Goal: Task Accomplishment & Management: Complete application form

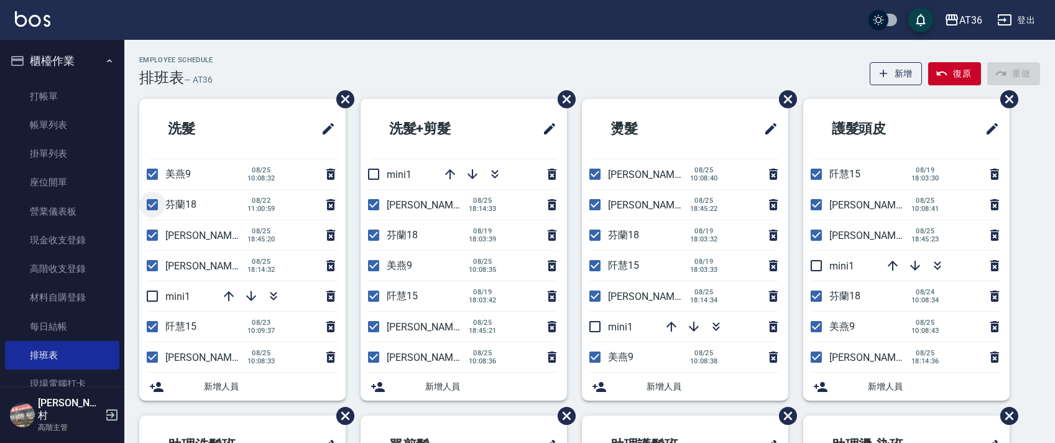
click at [153, 201] on input "checkbox" at bounding box center [152, 205] width 26 height 26
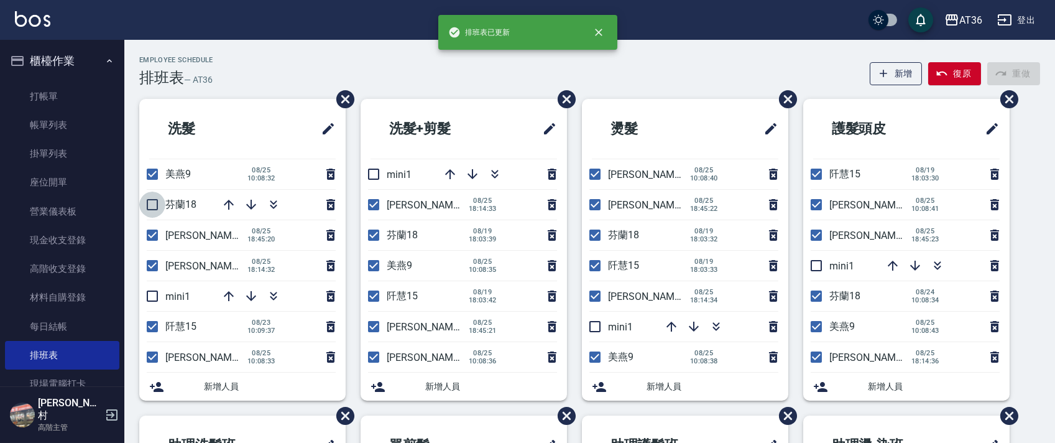
drag, startPoint x: 151, startPoint y: 205, endPoint x: 277, endPoint y: 236, distance: 129.4
click at [150, 205] on input "checkbox" at bounding box center [152, 205] width 26 height 26
checkbox input "true"
click at [149, 187] on li "美燕9 [DATE] 10:08:32" at bounding box center [242, 174] width 206 height 30
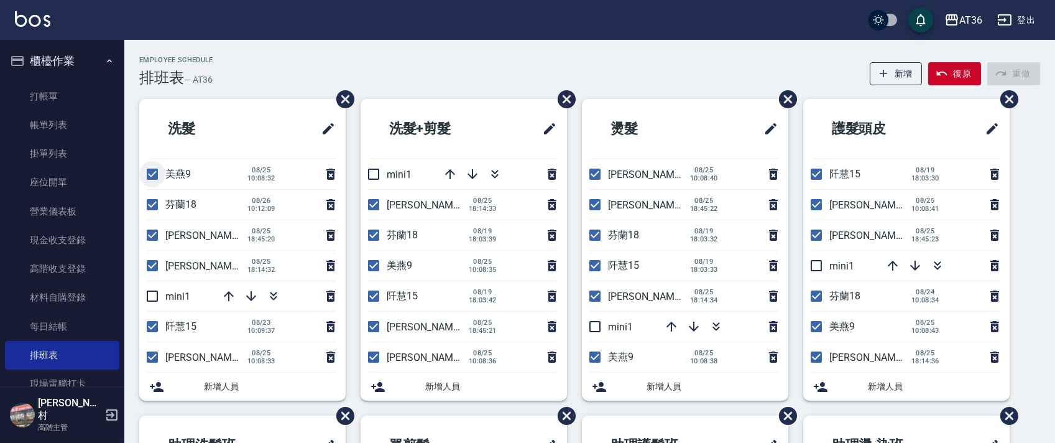
click at [151, 169] on input "checkbox" at bounding box center [152, 174] width 26 height 26
checkbox input "false"
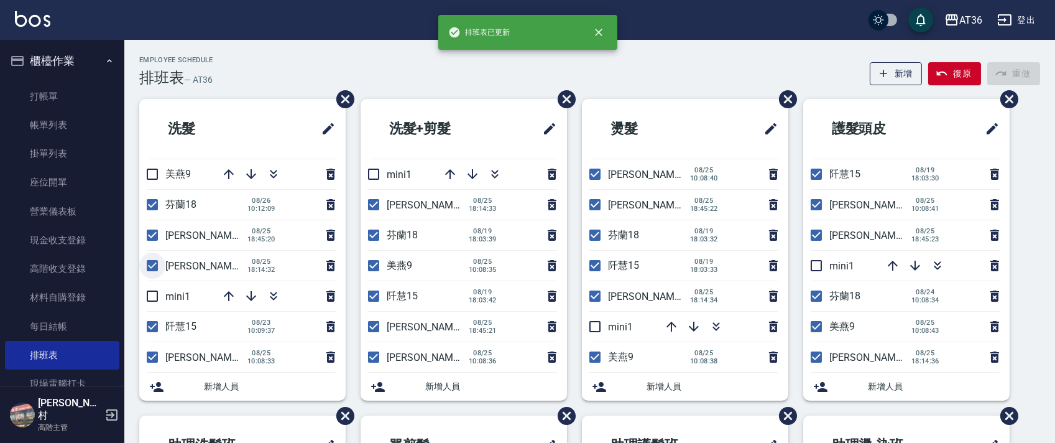
click at [147, 264] on input "checkbox" at bounding box center [152, 265] width 26 height 26
checkbox input "false"
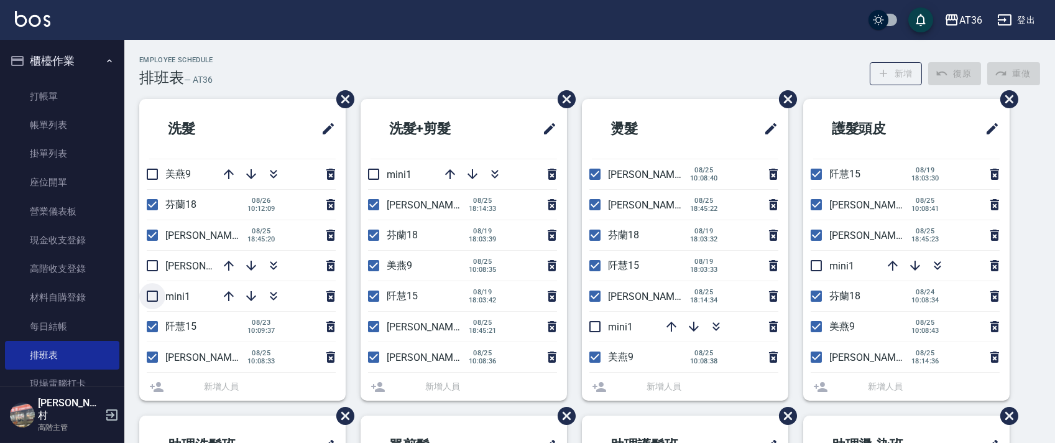
click at [149, 297] on input "checkbox" at bounding box center [152, 296] width 26 height 26
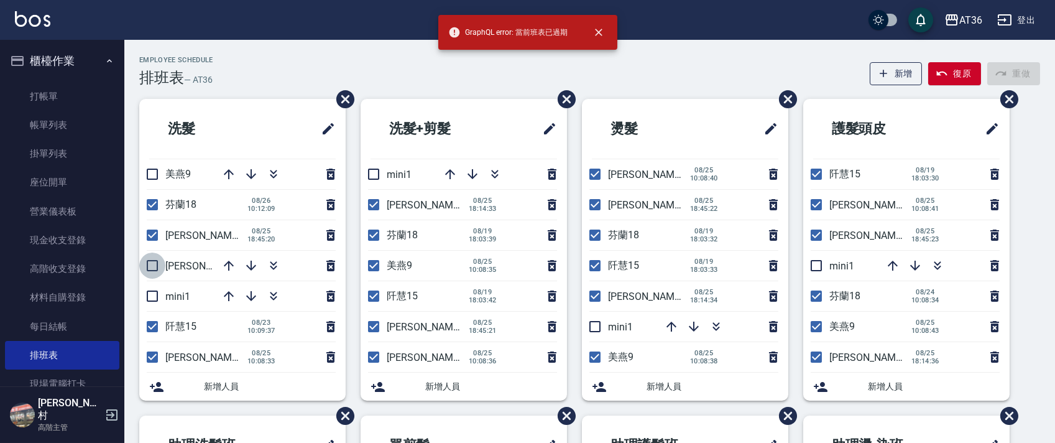
click at [157, 264] on input "checkbox" at bounding box center [152, 265] width 26 height 26
checkbox input "true"
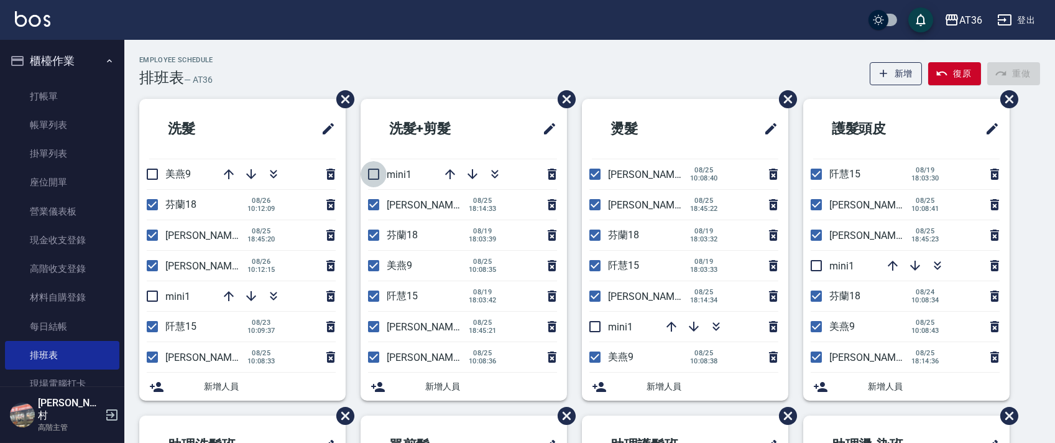
drag, startPoint x: 371, startPoint y: 169, endPoint x: 454, endPoint y: 169, distance: 82.7
click at [371, 170] on input "checkbox" at bounding box center [374, 174] width 26 height 26
checkbox input "true"
click at [371, 206] on input "checkbox" at bounding box center [374, 205] width 26 height 26
checkbox input "false"
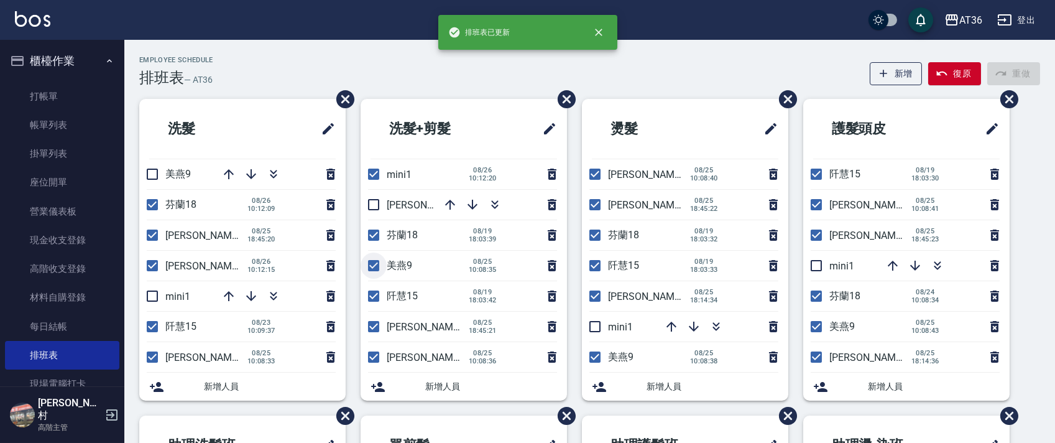
click at [376, 264] on input "checkbox" at bounding box center [374, 265] width 26 height 26
checkbox input "false"
click at [589, 293] on input "checkbox" at bounding box center [595, 296] width 26 height 26
checkbox input "false"
click at [597, 327] on input "checkbox" at bounding box center [595, 326] width 26 height 26
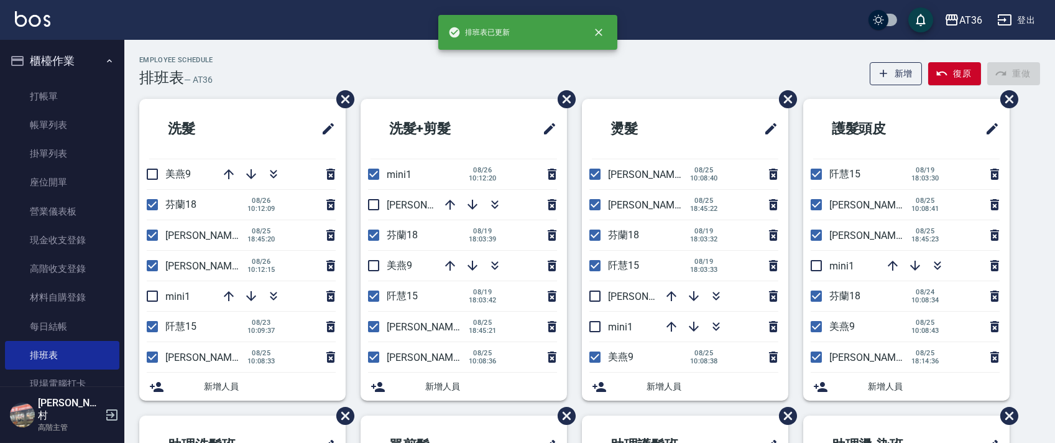
checkbox input "true"
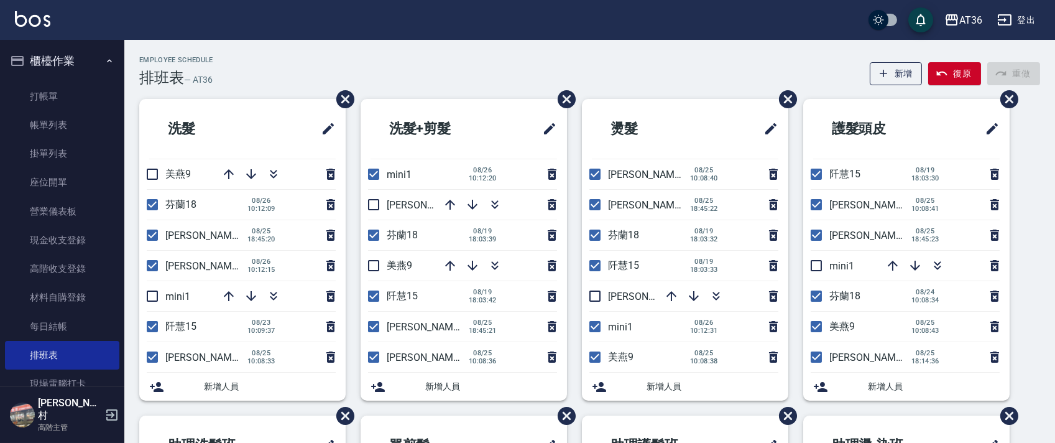
click at [596, 357] on input "checkbox" at bounding box center [595, 357] width 26 height 26
checkbox input "false"
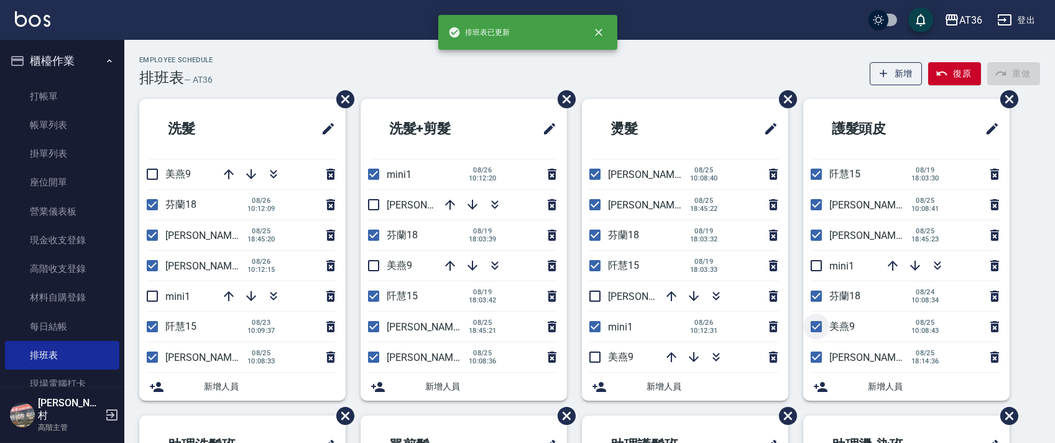
click at [813, 331] on input "checkbox" at bounding box center [816, 326] width 26 height 26
checkbox input "false"
drag, startPoint x: 816, startPoint y: 266, endPoint x: 920, endPoint y: 278, distance: 104.5
click at [816, 268] on input "checkbox" at bounding box center [816, 265] width 26 height 26
checkbox input "true"
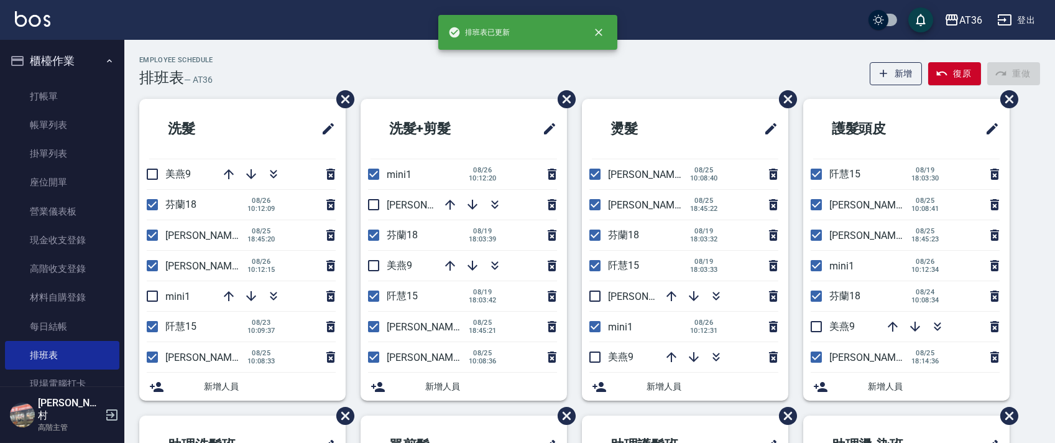
drag, startPoint x: 817, startPoint y: 354, endPoint x: 698, endPoint y: 215, distance: 183.5
click at [816, 354] on input "checkbox" at bounding box center [816, 357] width 26 height 26
checkbox input "false"
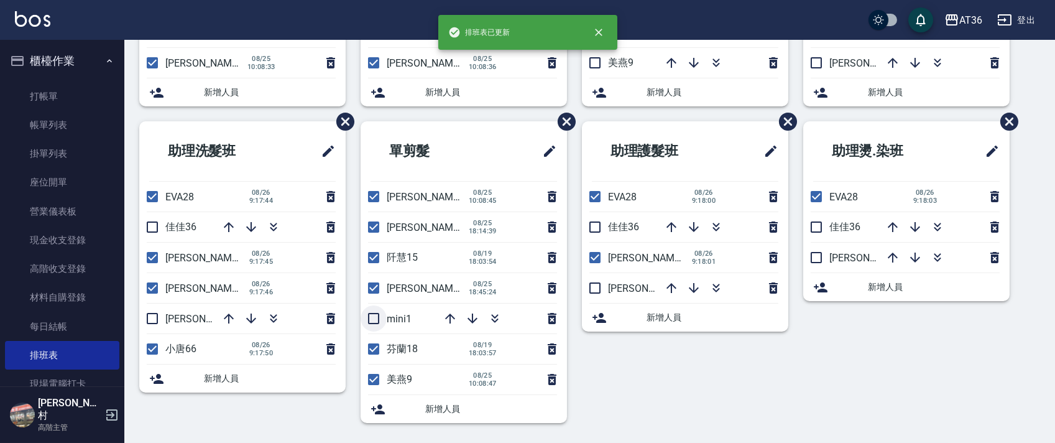
click at [375, 319] on input "checkbox" at bounding box center [374, 318] width 26 height 26
checkbox input "true"
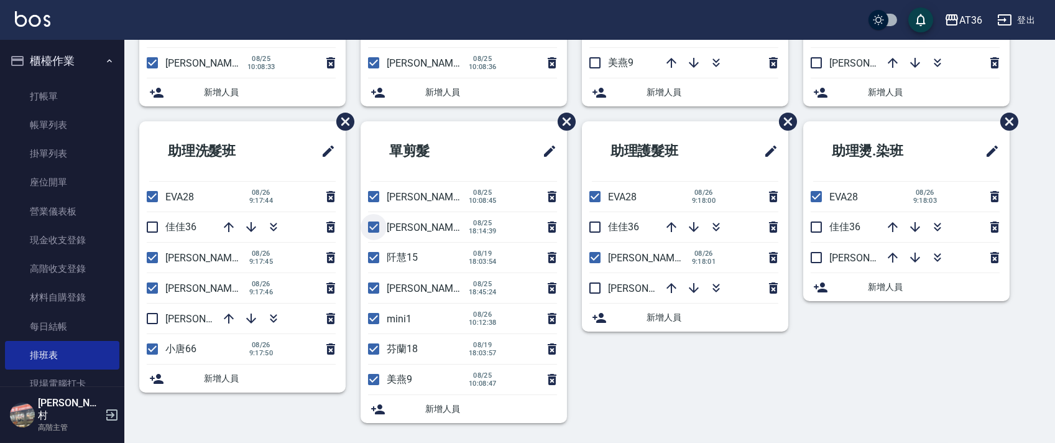
click at [371, 233] on input "checkbox" at bounding box center [374, 227] width 26 height 26
checkbox input "false"
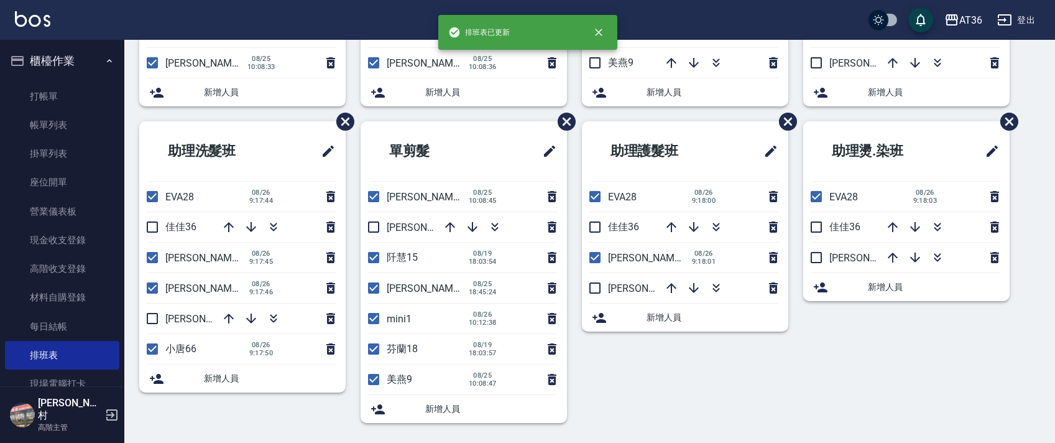
click at [374, 380] on input "checkbox" at bounding box center [374, 379] width 26 height 26
checkbox input "false"
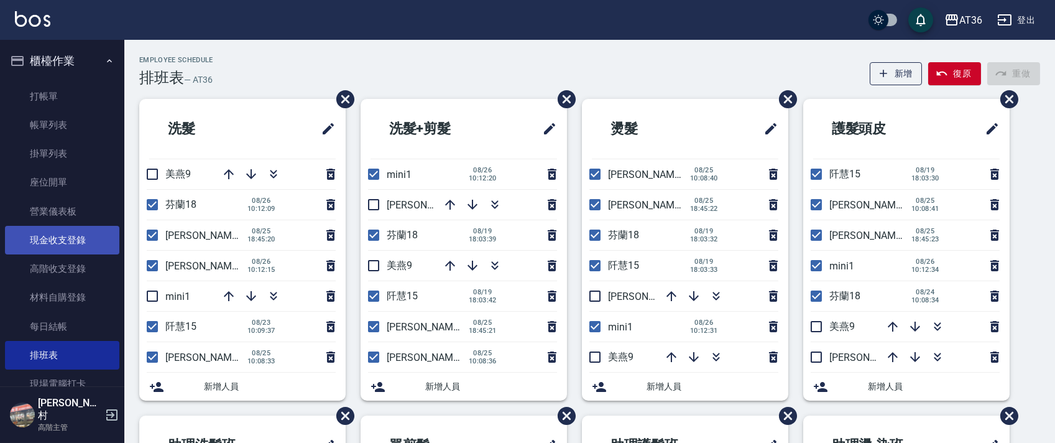
click at [82, 244] on link "現金收支登錄" at bounding box center [62, 240] width 114 height 29
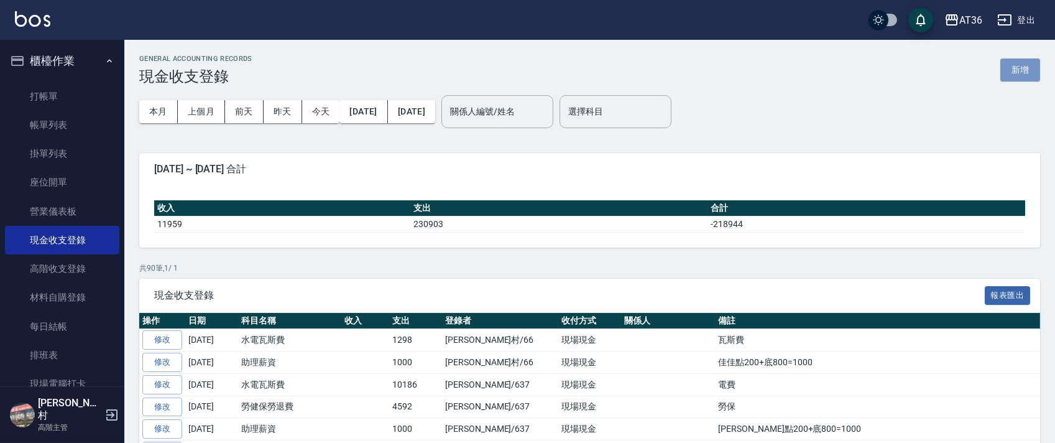
drag, startPoint x: 1027, startPoint y: 66, endPoint x: 431, endPoint y: 307, distance: 643.3
click at [1027, 66] on button "新增" at bounding box center [1021, 69] width 40 height 23
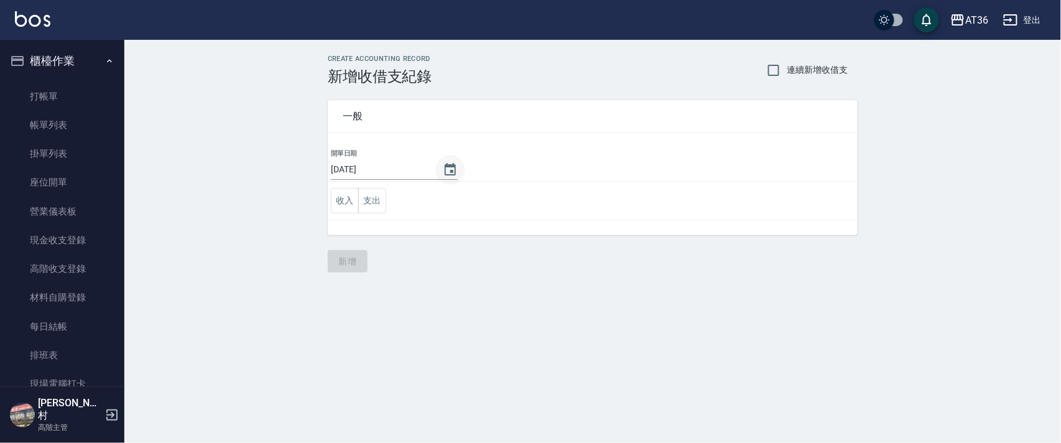
drag, startPoint x: 373, startPoint y: 169, endPoint x: 451, endPoint y: 169, distance: 78.3
click at [372, 169] on input "[DATE]" at bounding box center [380, 169] width 99 height 21
drag, startPoint x: 369, startPoint y: 170, endPoint x: 451, endPoint y: 177, distance: 83.0
click at [369, 170] on input "[DATE]" at bounding box center [380, 169] width 99 height 21
type input "[DATE]"
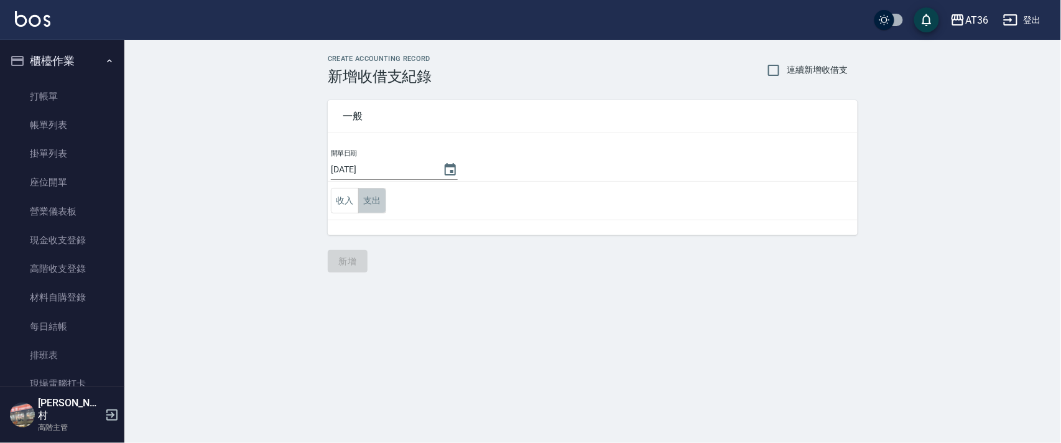
click at [375, 200] on button "支出" at bounding box center [372, 200] width 28 height 25
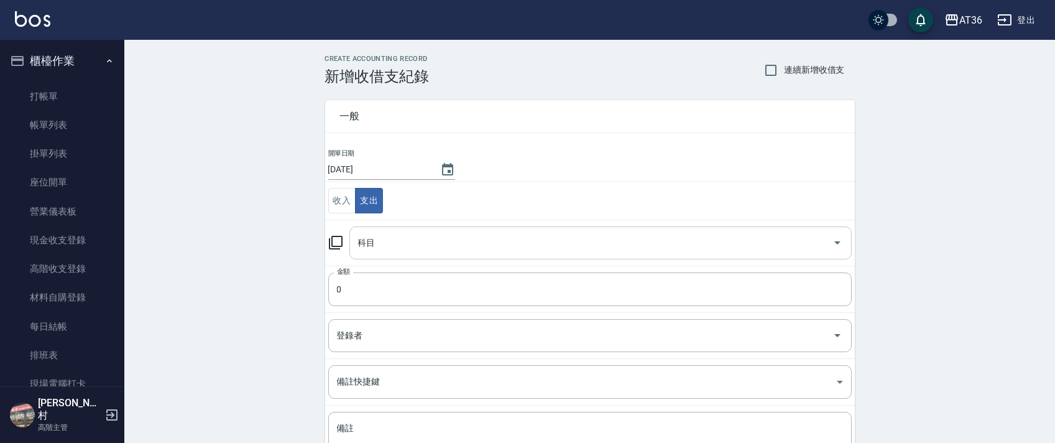
click at [379, 245] on input "科目" at bounding box center [591, 243] width 473 height 22
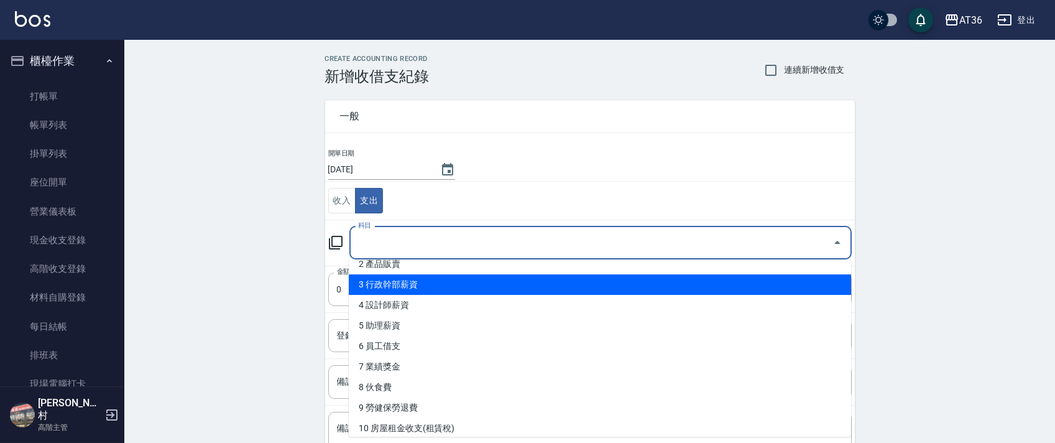
scroll to position [165, 0]
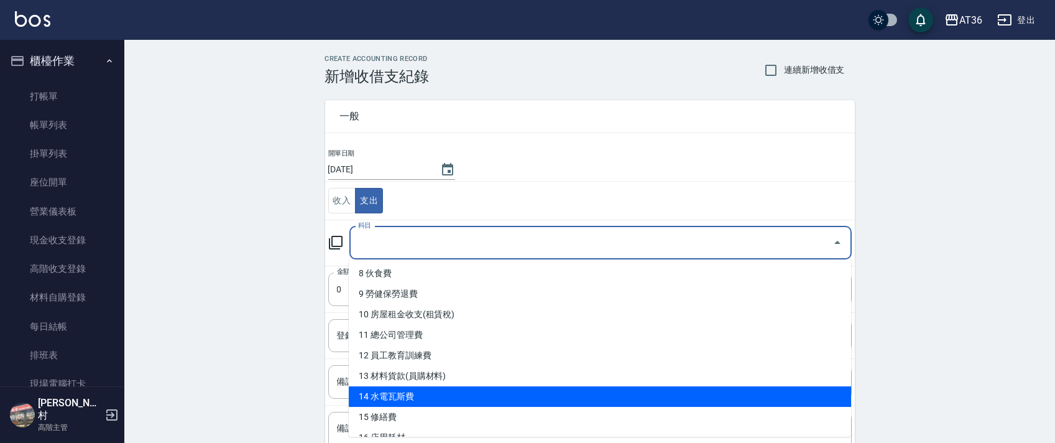
click at [474, 393] on li "14 水電瓦斯費" at bounding box center [600, 396] width 502 height 21
type input "14 水電瓦斯費"
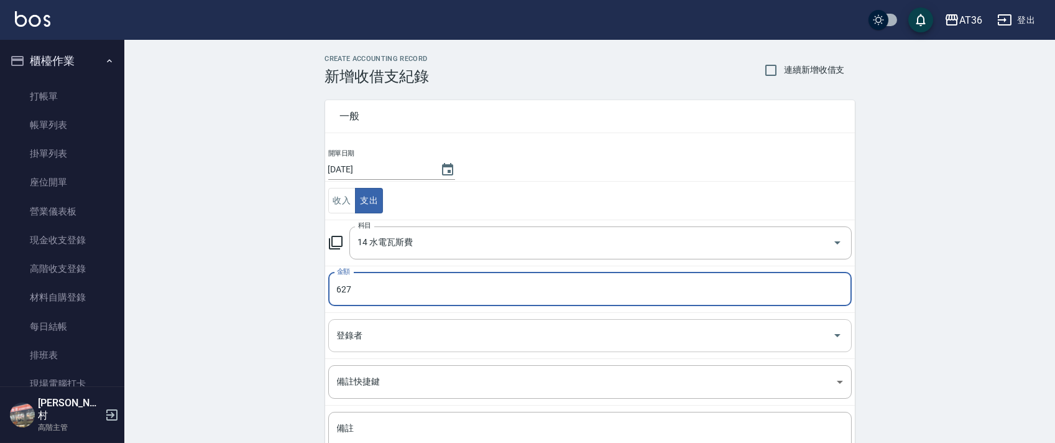
type input "627"
click at [353, 330] on div "登錄者 登錄者" at bounding box center [590, 335] width 524 height 33
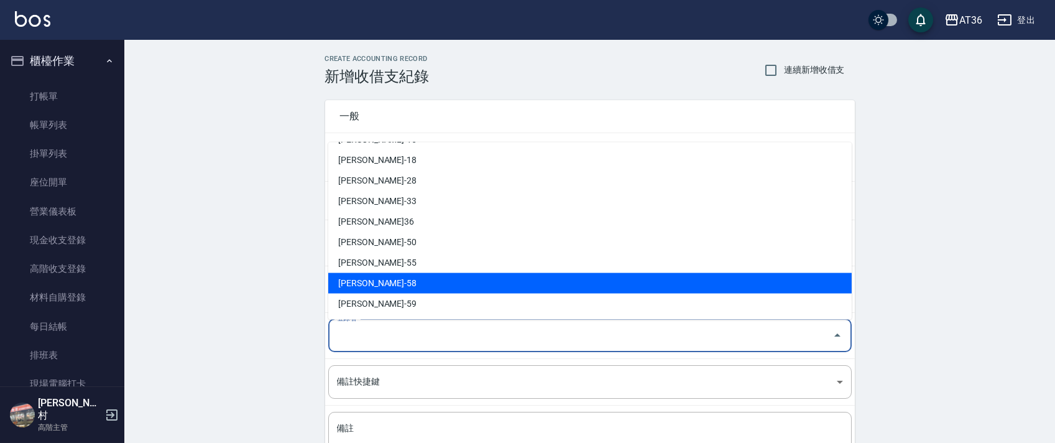
scroll to position [202, 0]
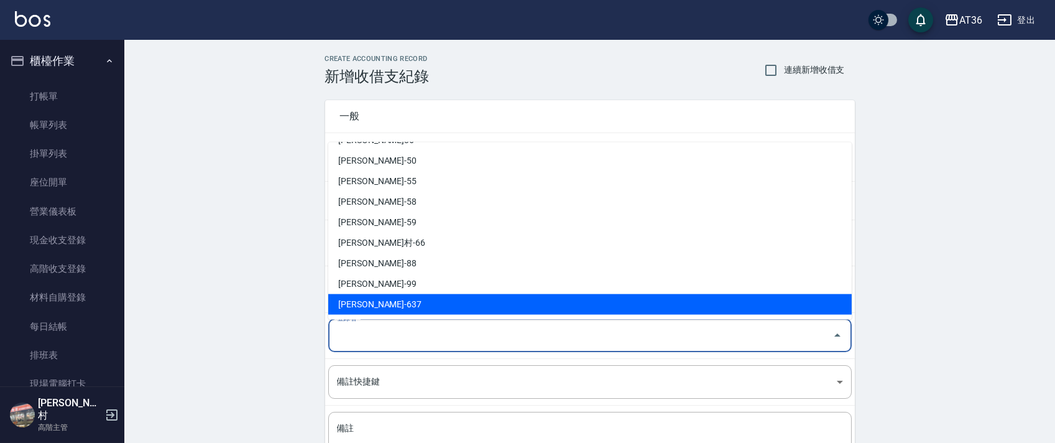
click at [365, 304] on li "[PERSON_NAME]-637" at bounding box center [590, 304] width 524 height 21
type input "[PERSON_NAME]-637"
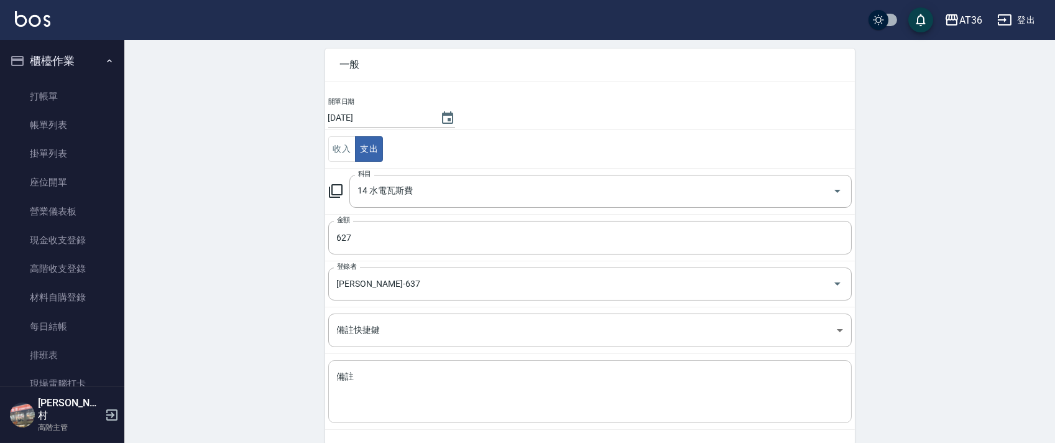
scroll to position [106, 0]
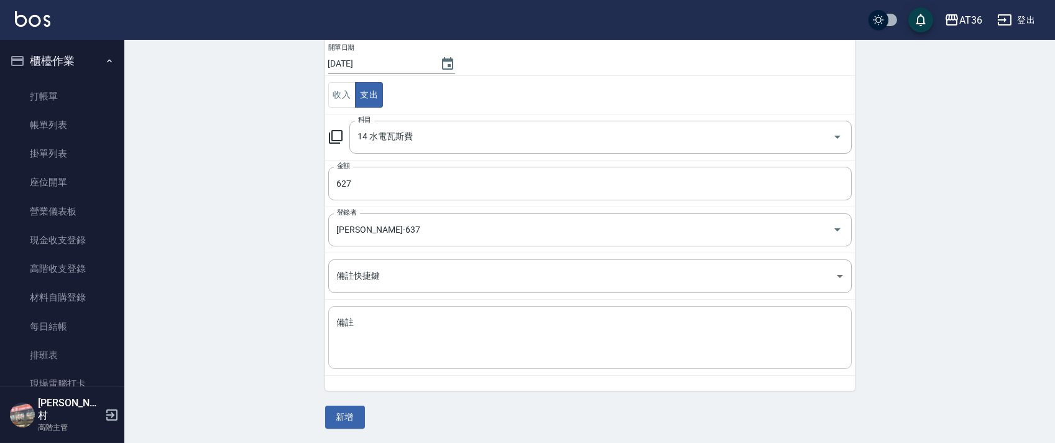
click at [364, 328] on textarea "備註" at bounding box center [590, 338] width 506 height 42
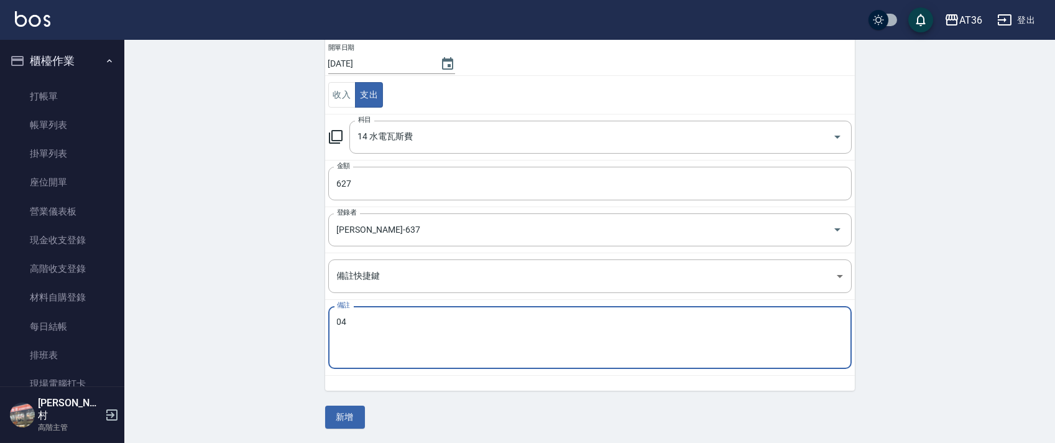
type textarea "4"
type textarea "電費"
click at [343, 412] on button "新增" at bounding box center [345, 416] width 40 height 23
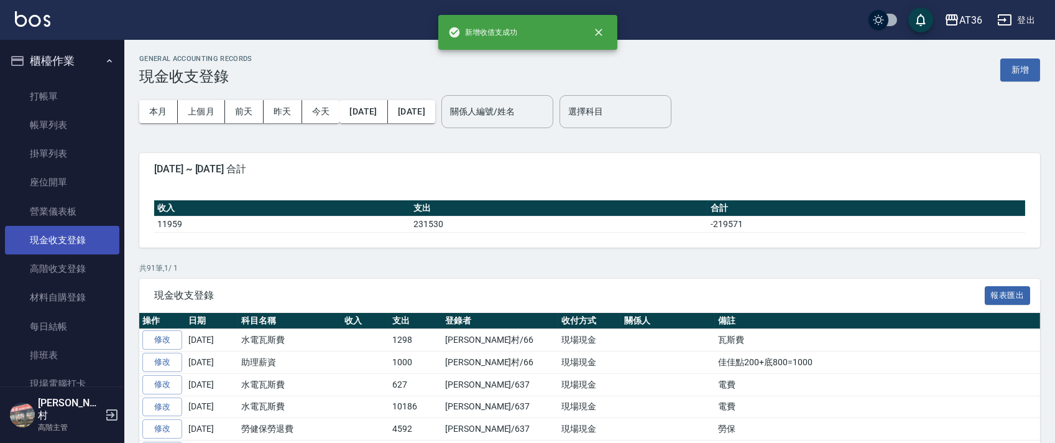
scroll to position [273, 0]
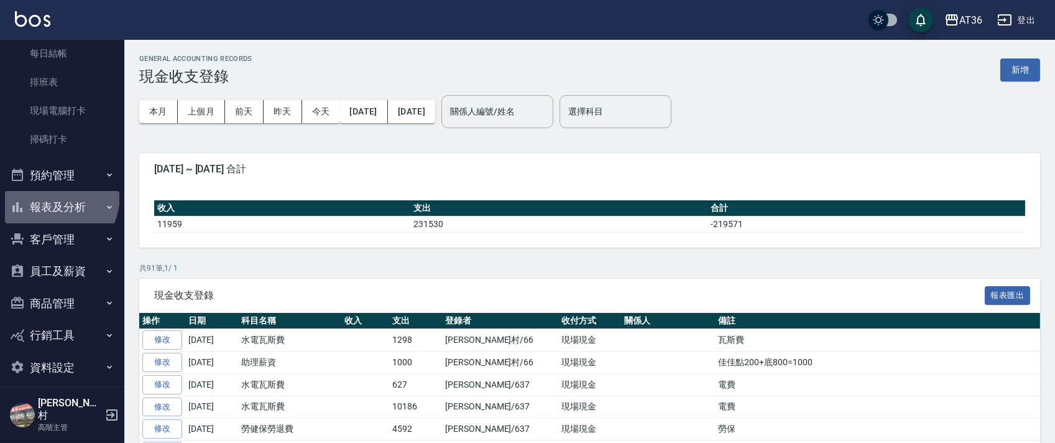
click at [42, 194] on button "報表及分析" at bounding box center [62, 207] width 114 height 32
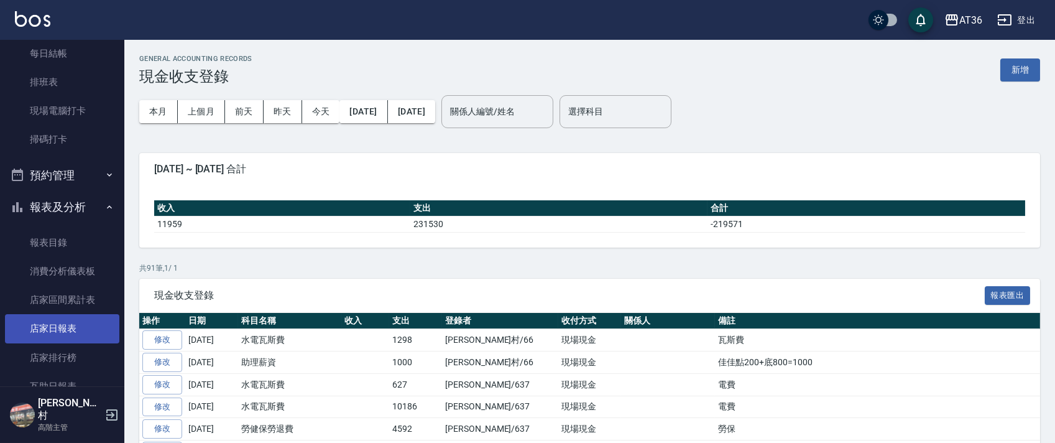
click at [67, 325] on link "店家日報表" at bounding box center [62, 328] width 114 height 29
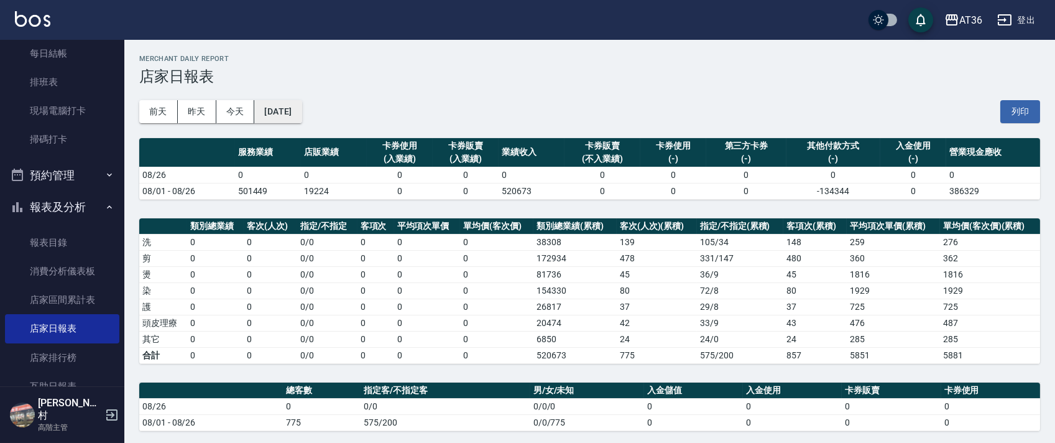
click at [302, 113] on button "[DATE]" at bounding box center [277, 111] width 47 height 23
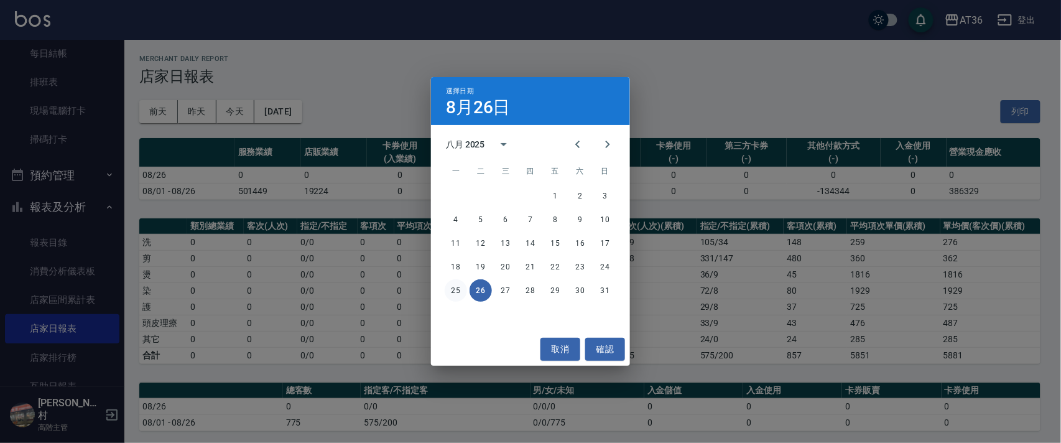
click at [451, 287] on button "25" at bounding box center [456, 290] width 22 height 22
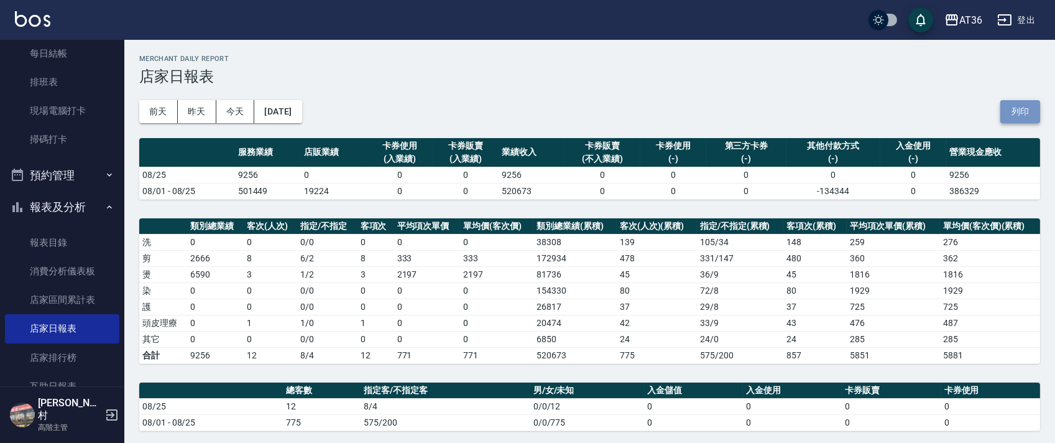
click at [1025, 119] on button "列印" at bounding box center [1021, 111] width 40 height 23
drag, startPoint x: 810, startPoint y: 387, endPoint x: 50, endPoint y: 81, distance: 820.0
click at [50, 81] on link "排班表" at bounding box center [62, 82] width 114 height 29
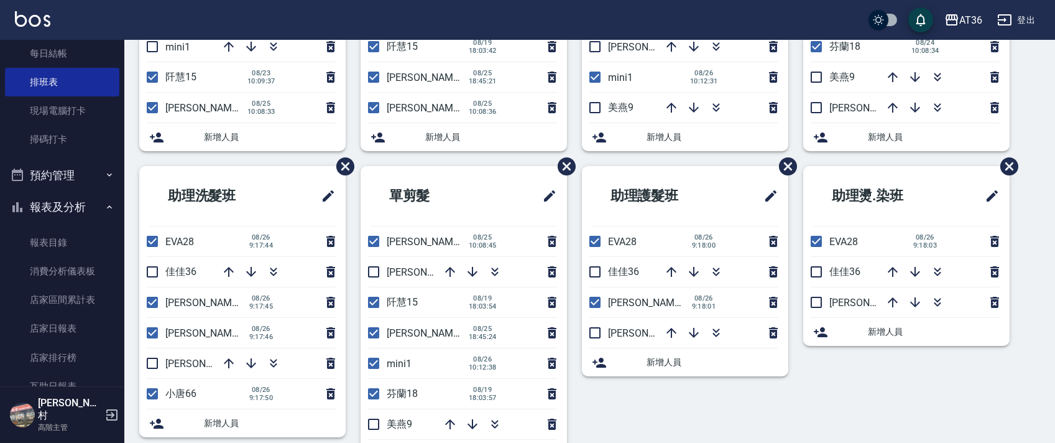
scroll to position [294, 0]
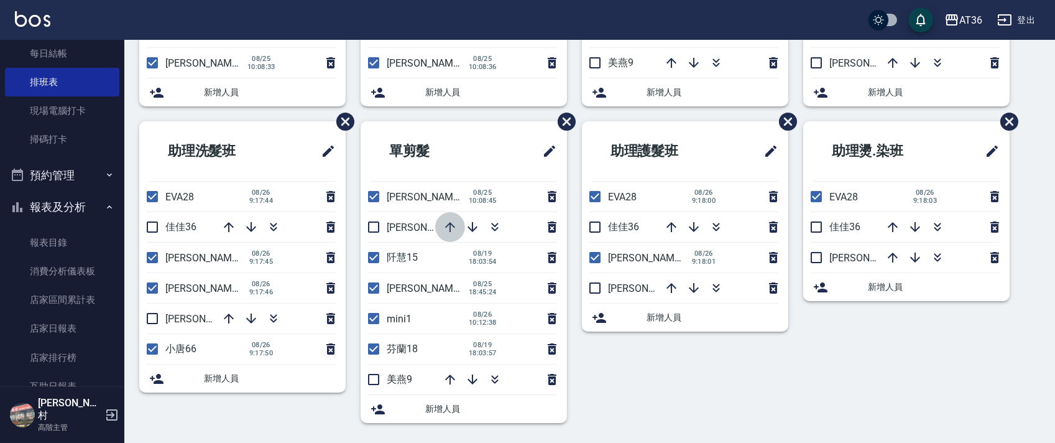
click at [448, 229] on icon "button" at bounding box center [450, 227] width 15 height 15
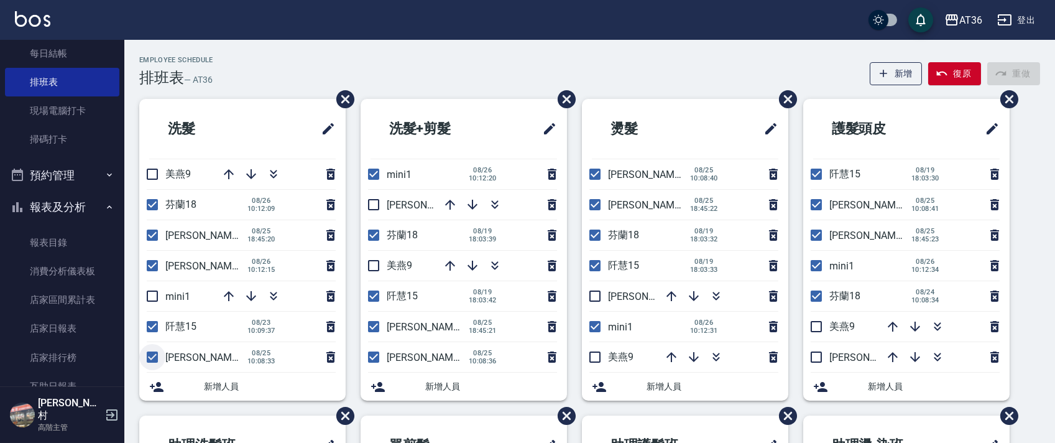
click at [154, 356] on input "checkbox" at bounding box center [152, 357] width 26 height 26
checkbox input "false"
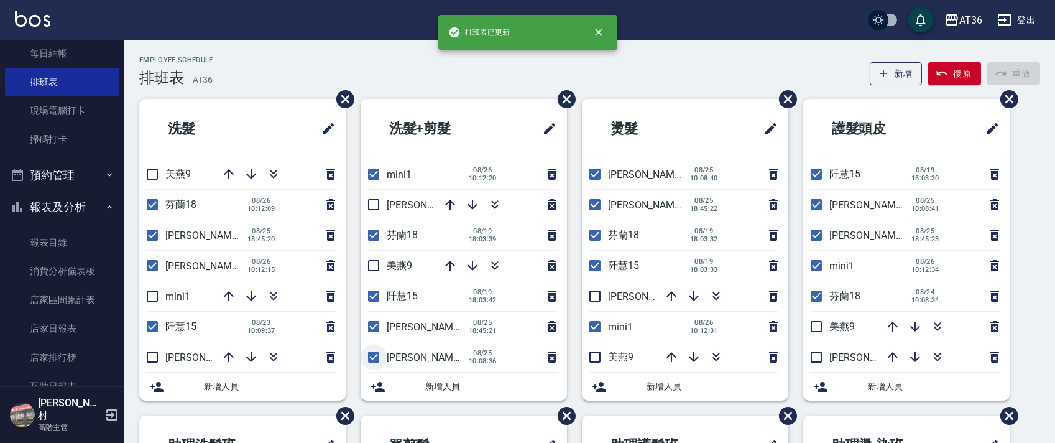
click at [372, 359] on input "checkbox" at bounding box center [374, 357] width 26 height 26
checkbox input "false"
click at [598, 172] on input "checkbox" at bounding box center [595, 174] width 26 height 26
checkbox input "false"
drag, startPoint x: 812, startPoint y: 205, endPoint x: 558, endPoint y: 163, distance: 257.8
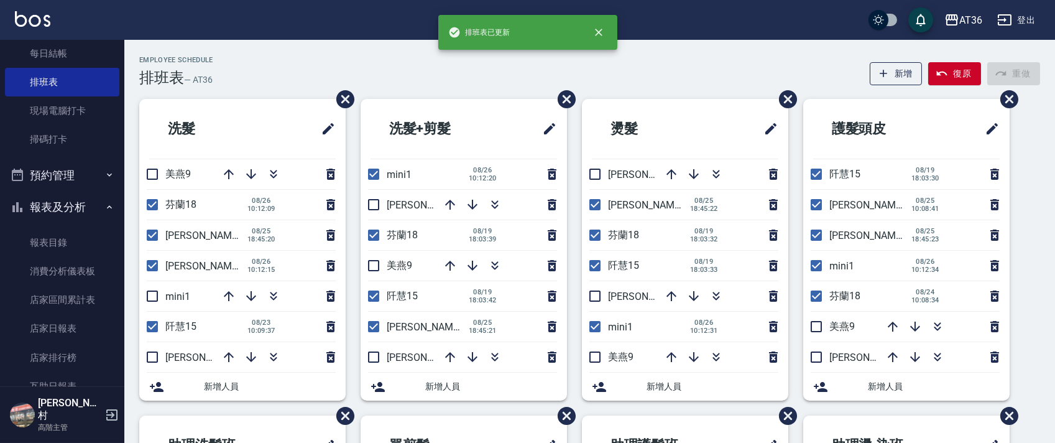
click at [812, 205] on input "checkbox" at bounding box center [816, 205] width 26 height 26
checkbox input "false"
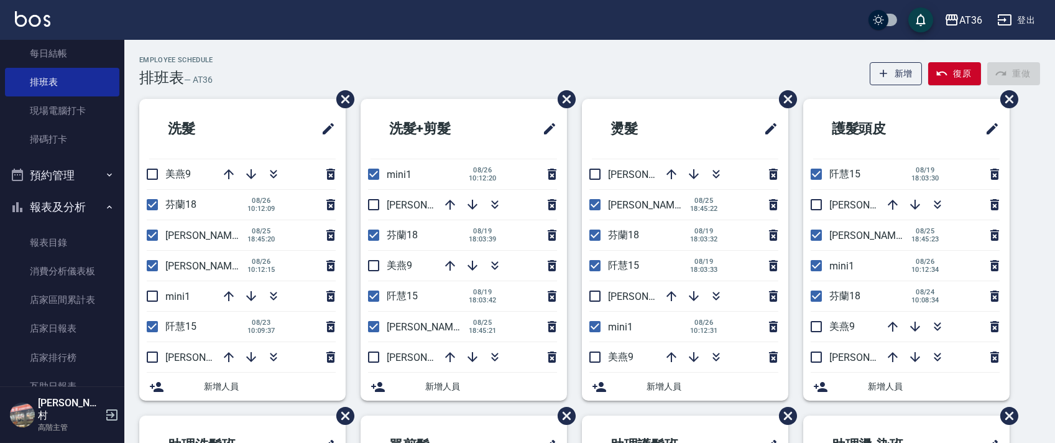
scroll to position [294, 0]
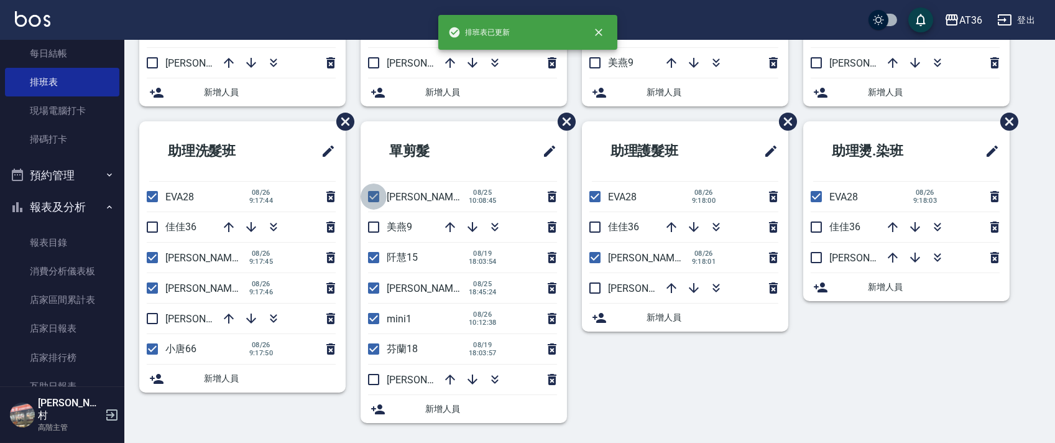
click at [377, 198] on input "checkbox" at bounding box center [374, 196] width 26 height 26
checkbox input "false"
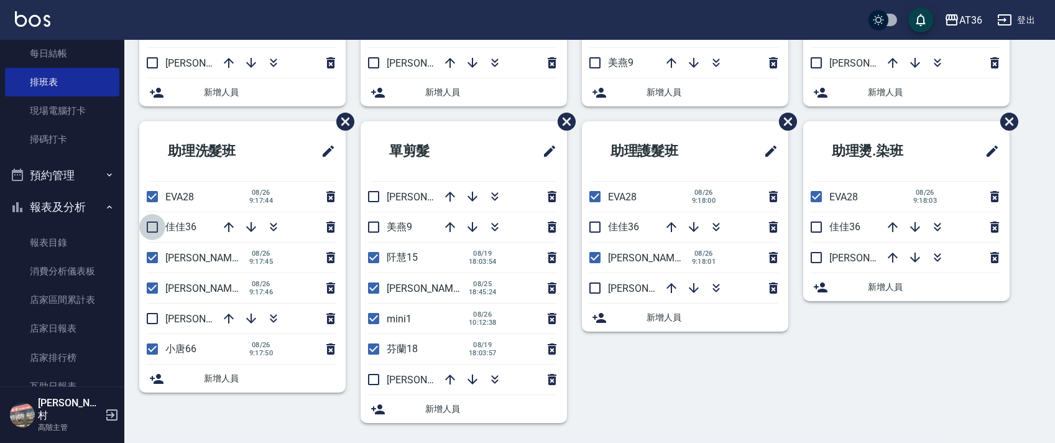
drag, startPoint x: 150, startPoint y: 221, endPoint x: 420, endPoint y: 212, distance: 270.7
click at [149, 223] on input "checkbox" at bounding box center [152, 227] width 26 height 26
checkbox input "true"
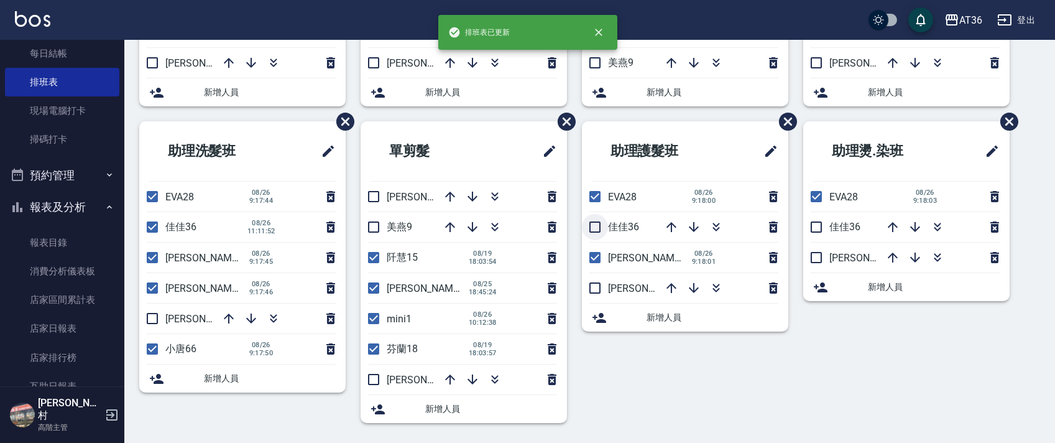
click at [594, 227] on input "checkbox" at bounding box center [595, 227] width 26 height 26
checkbox input "true"
click at [818, 224] on input "checkbox" at bounding box center [816, 227] width 26 height 26
checkbox input "true"
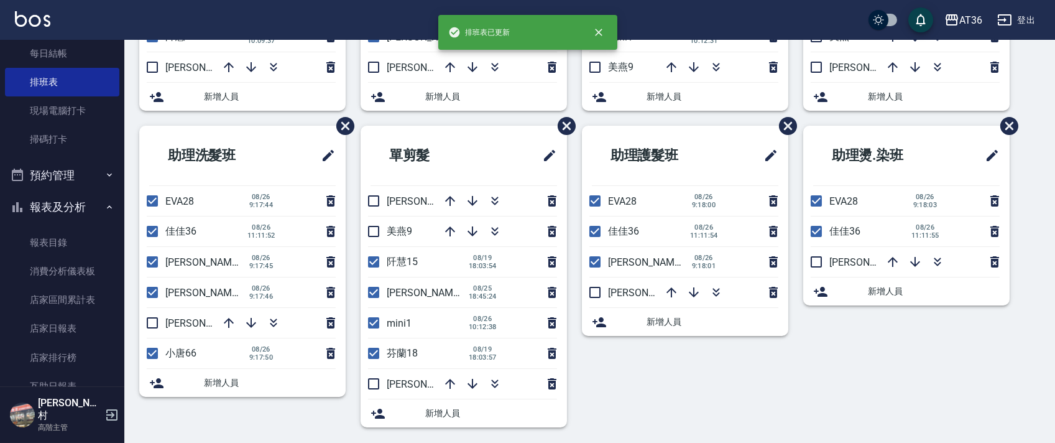
scroll to position [0, 0]
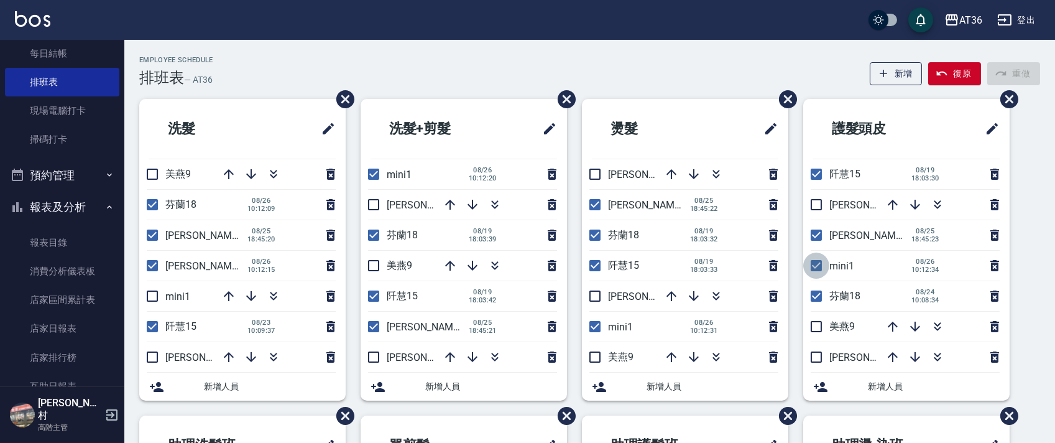
click at [819, 265] on input "checkbox" at bounding box center [816, 265] width 26 height 26
checkbox input "false"
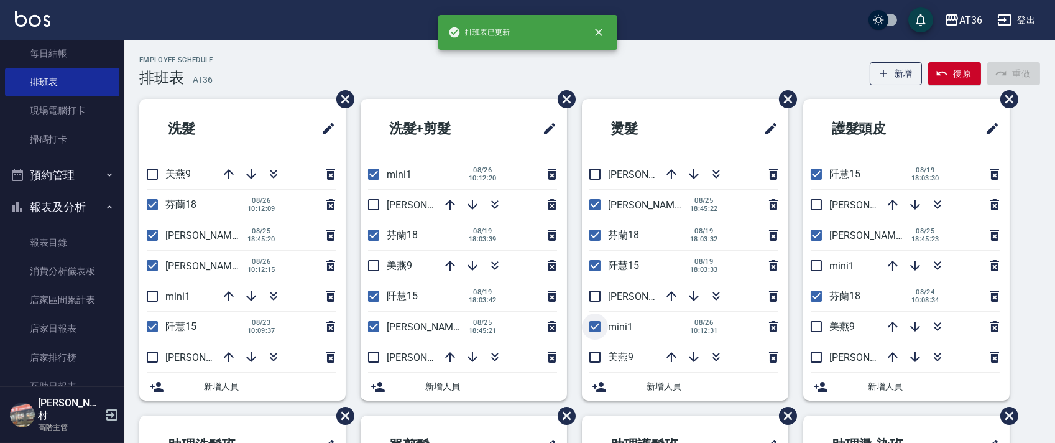
click at [594, 329] on input "checkbox" at bounding box center [595, 326] width 26 height 26
checkbox input "false"
click at [376, 179] on input "checkbox" at bounding box center [374, 174] width 26 height 26
checkbox input "false"
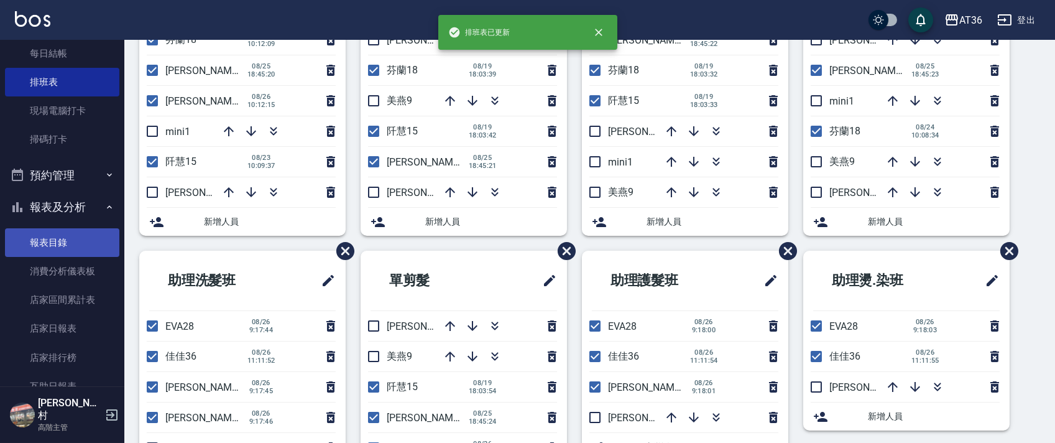
scroll to position [294, 0]
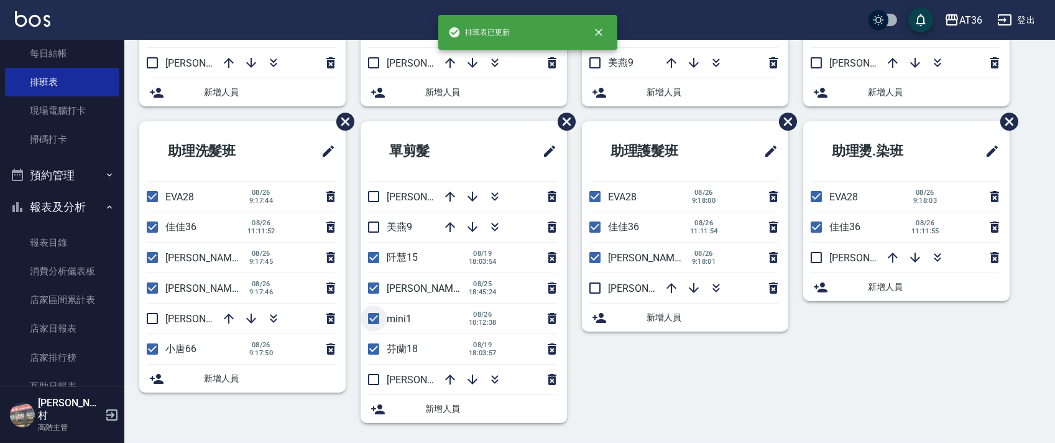
click at [371, 321] on input "checkbox" at bounding box center [374, 318] width 26 height 26
checkbox input "false"
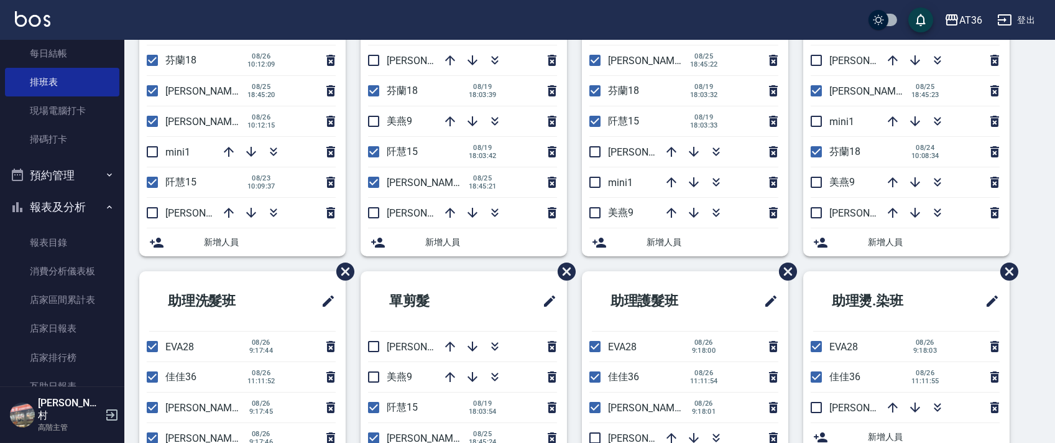
scroll to position [0, 0]
